Goal: Task Accomplishment & Management: Complete application form

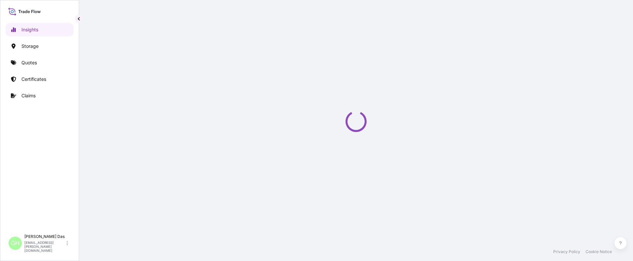
select select "2025"
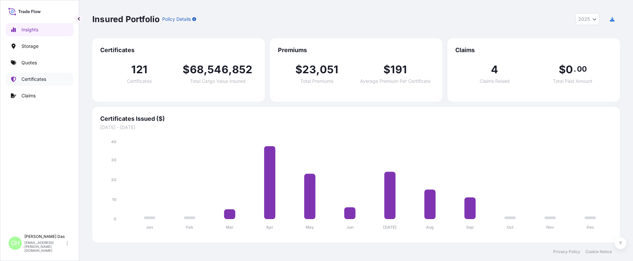
click at [31, 78] on p "Certificates" at bounding box center [33, 79] width 25 height 7
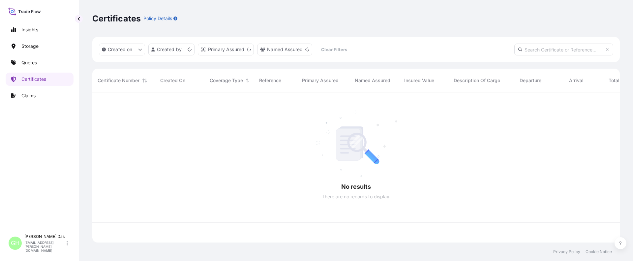
scroll to position [149, 523]
click at [75, 184] on div "Insights Storage Quotes Certificates Claims GH Gayatri [PERSON_NAME] [EMAIL_ADD…" at bounding box center [39, 130] width 79 height 261
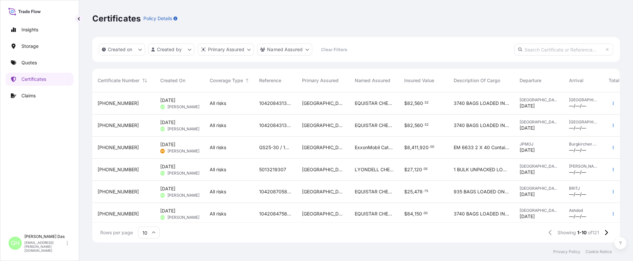
click at [549, 50] on input "text" at bounding box center [563, 50] width 99 height 12
paste input "5013219307"
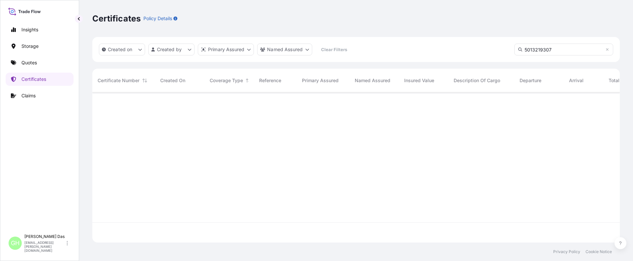
type input "5013219307"
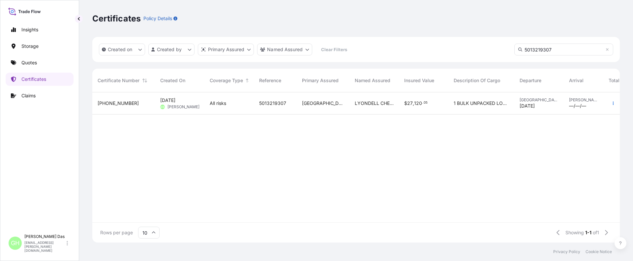
click at [118, 104] on span "[PHONE_NUMBER]" at bounding box center [118, 103] width 41 height 7
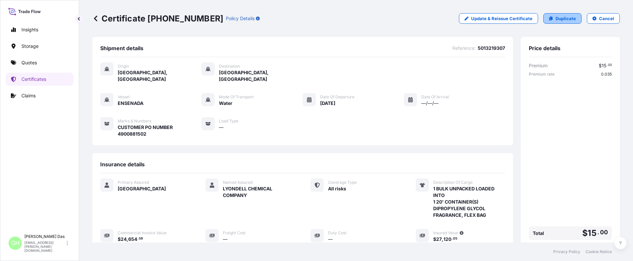
click at [562, 19] on p "Duplicate" at bounding box center [566, 18] width 20 height 7
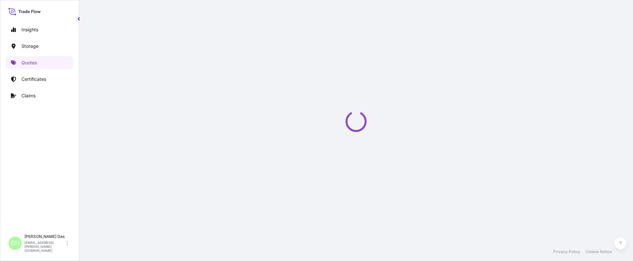
select select "Water"
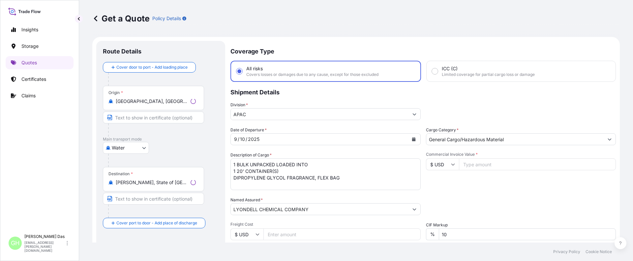
scroll to position [11, 0]
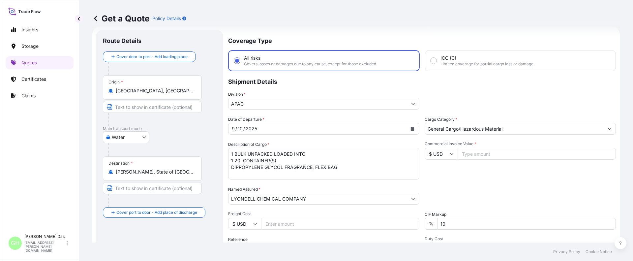
click at [411, 129] on icon "Calendar" at bounding box center [413, 129] width 4 height 4
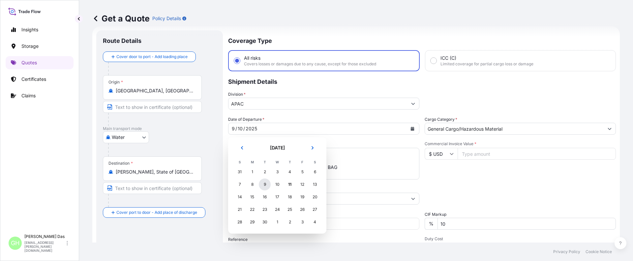
click at [264, 185] on div "9" at bounding box center [265, 184] width 12 height 12
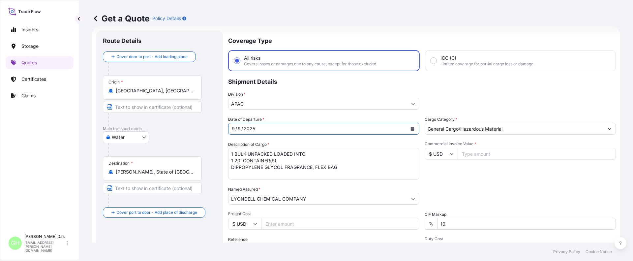
scroll to position [101, 0]
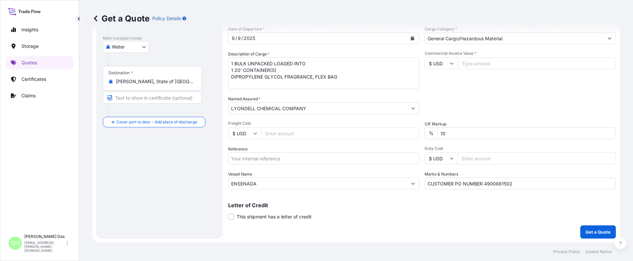
click at [475, 64] on input "Commercial Invoice Value *" at bounding box center [537, 63] width 158 height 12
paste input "24654.59"
click at [496, 64] on input "24654.59" at bounding box center [537, 63] width 158 height 12
type input "24654.60"
click at [482, 86] on div "Commercial Invoice Value * $ USD 24654.60" at bounding box center [520, 70] width 191 height 38
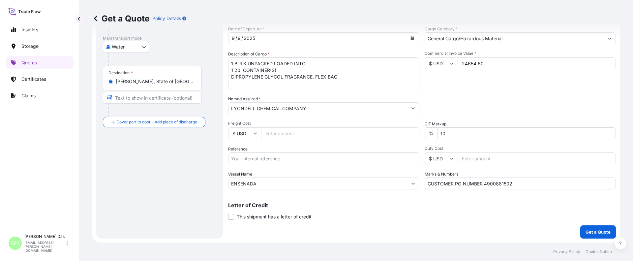
click at [248, 157] on input "Reference" at bounding box center [323, 158] width 191 height 12
paste input "5013219307"
click at [231, 159] on input "5013219307" at bounding box center [323, 158] width 191 height 12
paste input "10420855085"
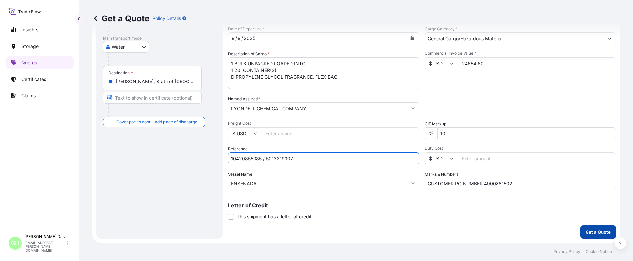
type input "10420855085 / 5013219307"
click at [586, 227] on button "Get a Quote" at bounding box center [598, 231] width 36 height 13
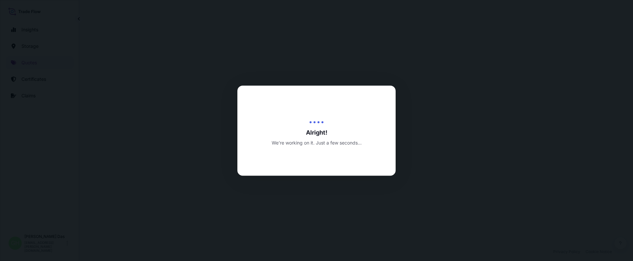
select select "Water"
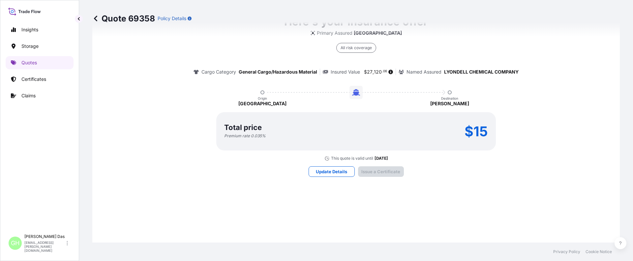
scroll to position [982, 0]
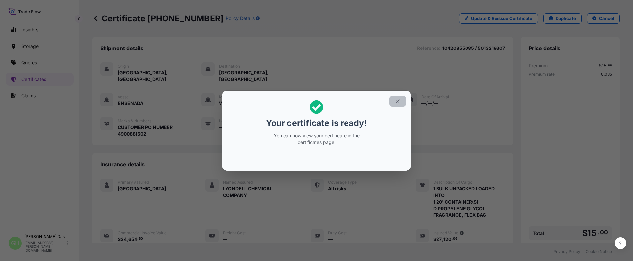
click at [398, 101] on icon "button" at bounding box center [398, 101] width 4 height 4
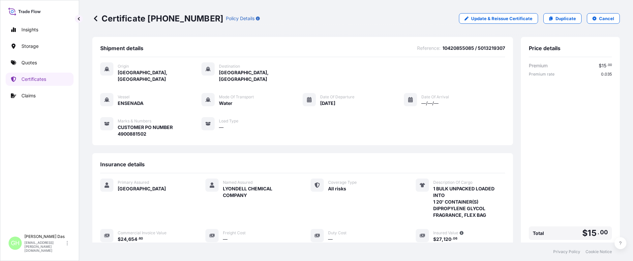
scroll to position [112, 0]
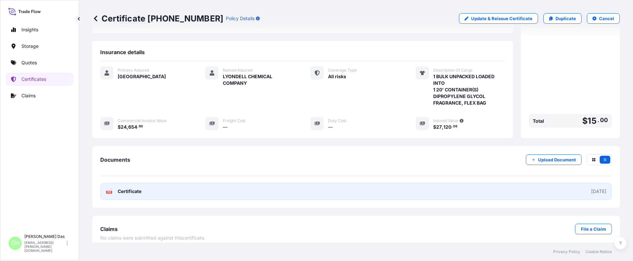
click at [504, 188] on link "PDF Certificate [DATE]" at bounding box center [356, 191] width 512 height 17
